Goal: Transaction & Acquisition: Purchase product/service

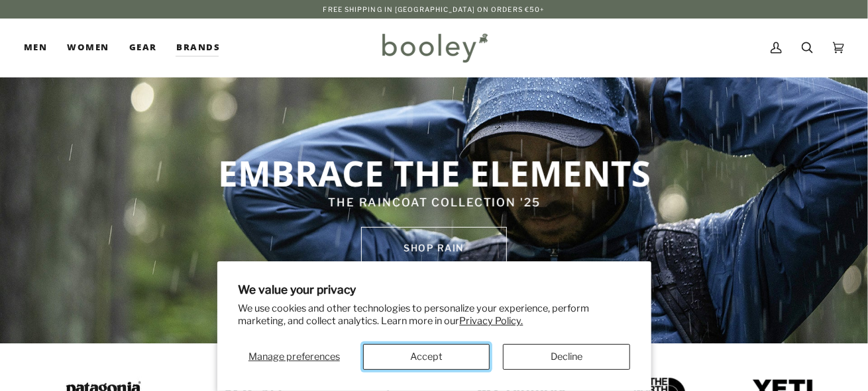
click at [419, 366] on button "Accept" at bounding box center [426, 357] width 127 height 26
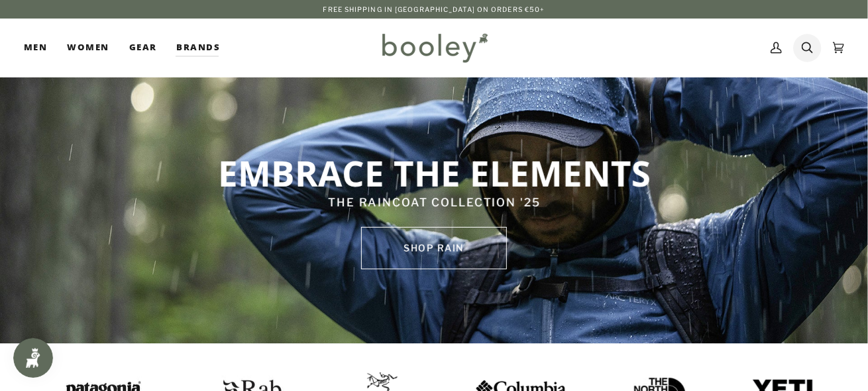
click at [801, 50] on link "Search" at bounding box center [807, 48] width 31 height 58
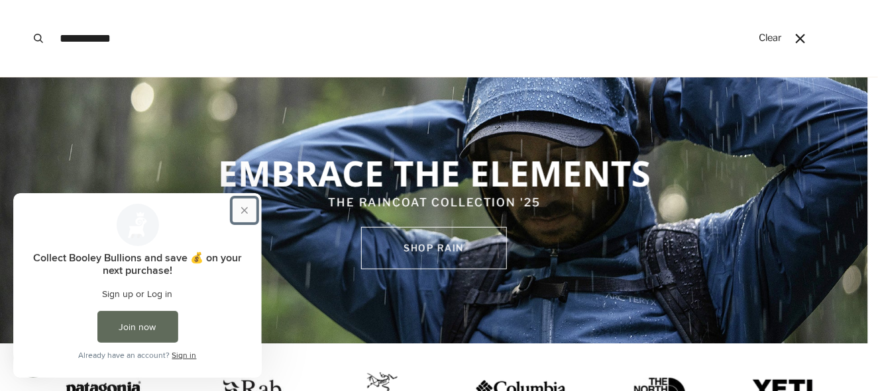
click at [242, 207] on button "Close prompt" at bounding box center [244, 210] width 24 height 24
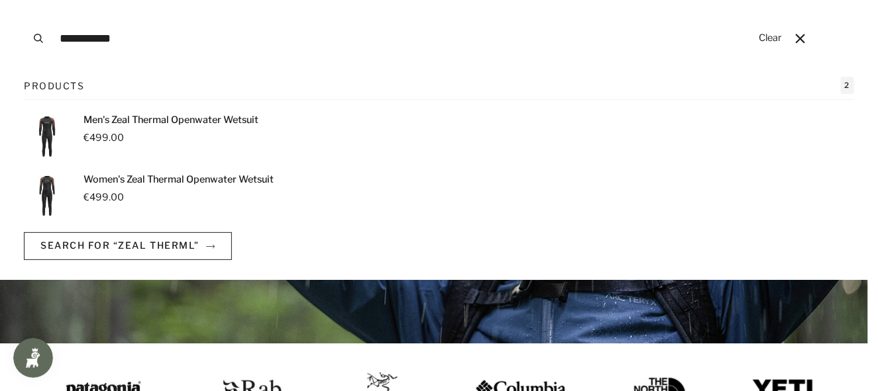
click at [117, 38] on input "**********" at bounding box center [402, 38] width 699 height 77
type input "**********"
click at [129, 126] on p "Women's Zeal Thermal Openwater Wetsuit" at bounding box center [178, 120] width 190 height 15
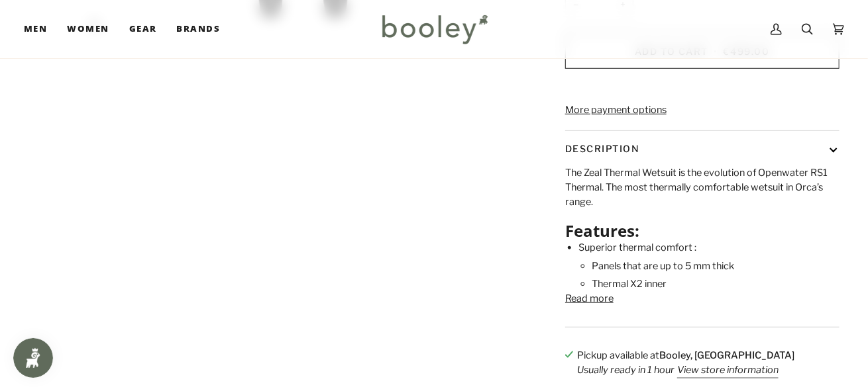
scroll to position [331, 0]
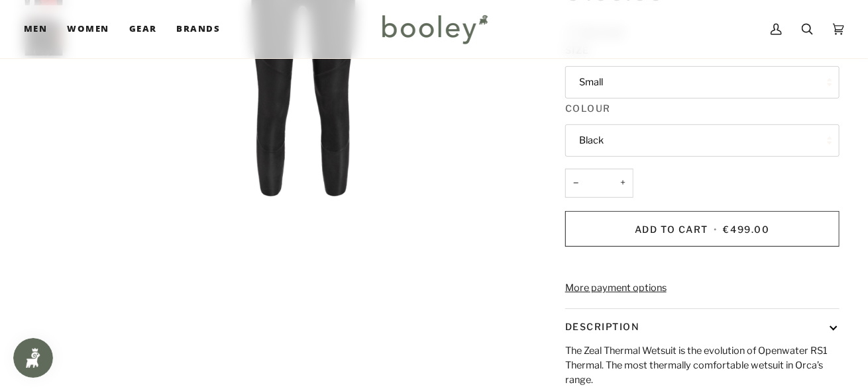
click at [830, 82] on button "Small" at bounding box center [702, 82] width 274 height 32
click at [471, 207] on div "Zoom" at bounding box center [303, 203] width 440 height 23
click at [595, 87] on button "Small" at bounding box center [702, 82] width 274 height 32
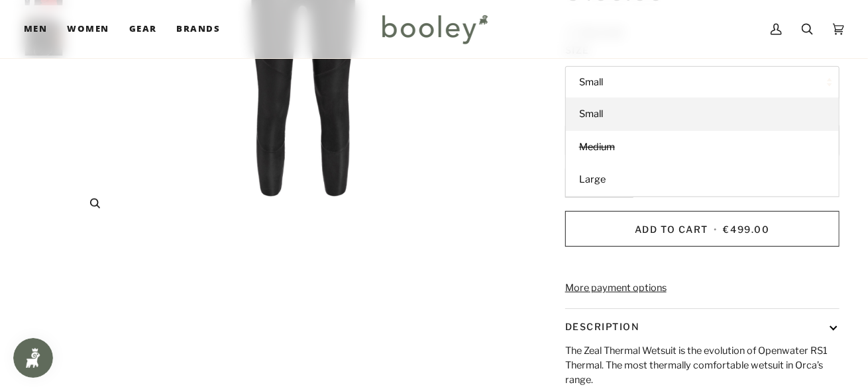
click at [489, 199] on div "Zoom" at bounding box center [303, 203] width 440 height 23
